Goal: Information Seeking & Learning: Find specific fact

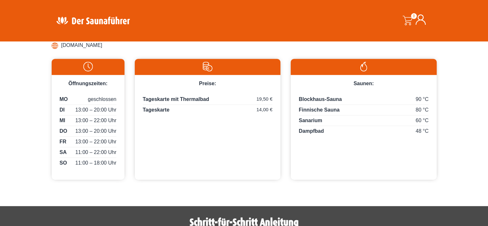
click at [268, 66] on img at bounding box center [207, 67] width 139 height 10
click at [267, 107] on span "14,00 €" at bounding box center [265, 109] width 16 height 7
click at [270, 108] on span "14,00 €" at bounding box center [265, 109] width 16 height 7
click at [260, 43] on li "[DOMAIN_NAME]" at bounding box center [244, 45] width 385 height 10
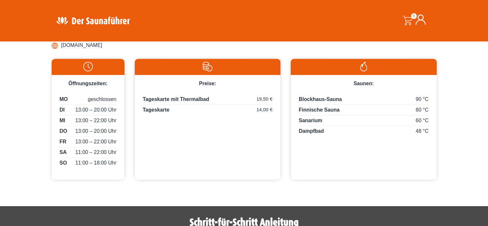
click at [275, 41] on header "Suche 0 0,00 €" at bounding box center [244, 20] width 488 height 41
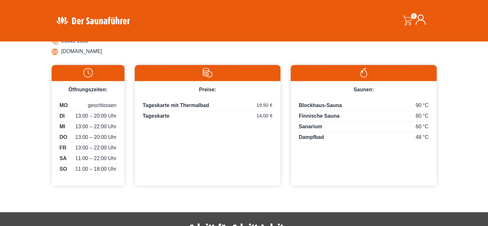
scroll to position [300, 0]
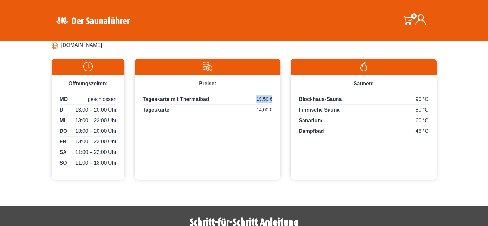
drag, startPoint x: 259, startPoint y: 99, endPoint x: 272, endPoint y: 99, distance: 13.2
click at [272, 99] on p "Tageskarte mit Thermalbad 19,50 €" at bounding box center [208, 99] width 130 height 9
copy p "19,50 €"
